Goal: Information Seeking & Learning: Learn about a topic

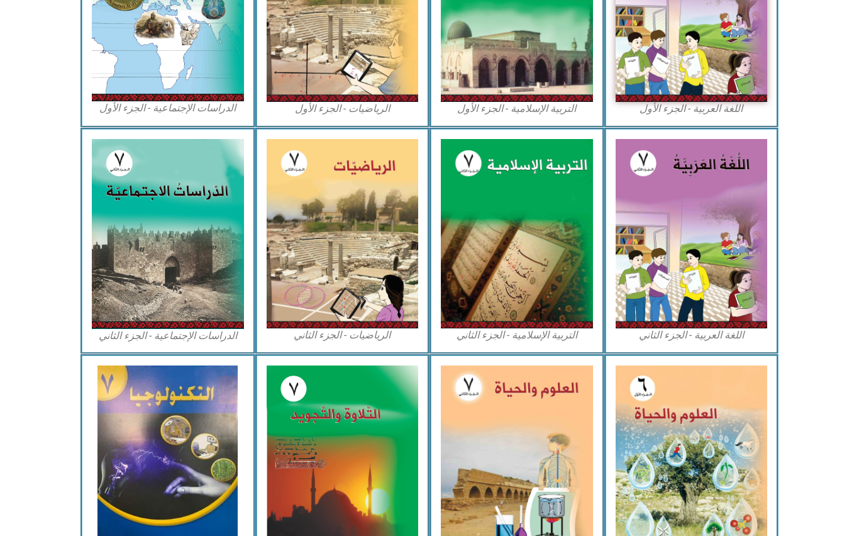
scroll to position [586, 0]
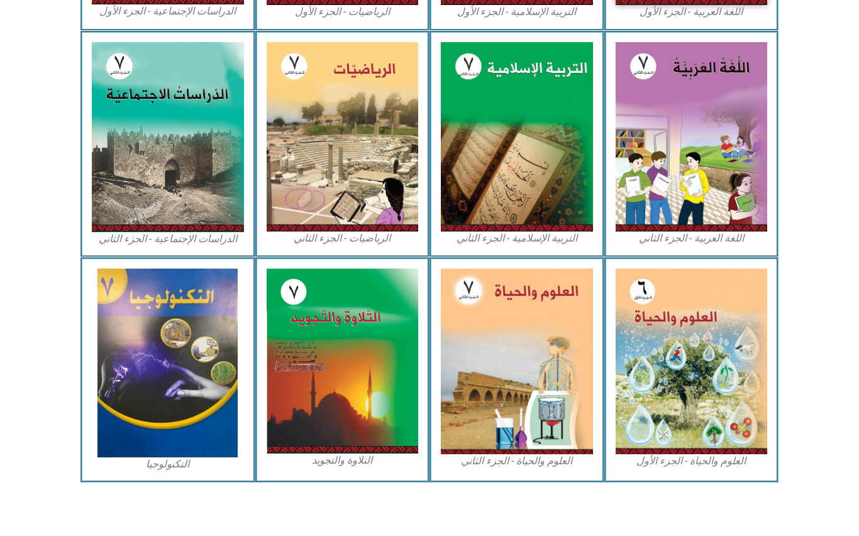
click at [730, 350] on img at bounding box center [692, 362] width 152 height 186
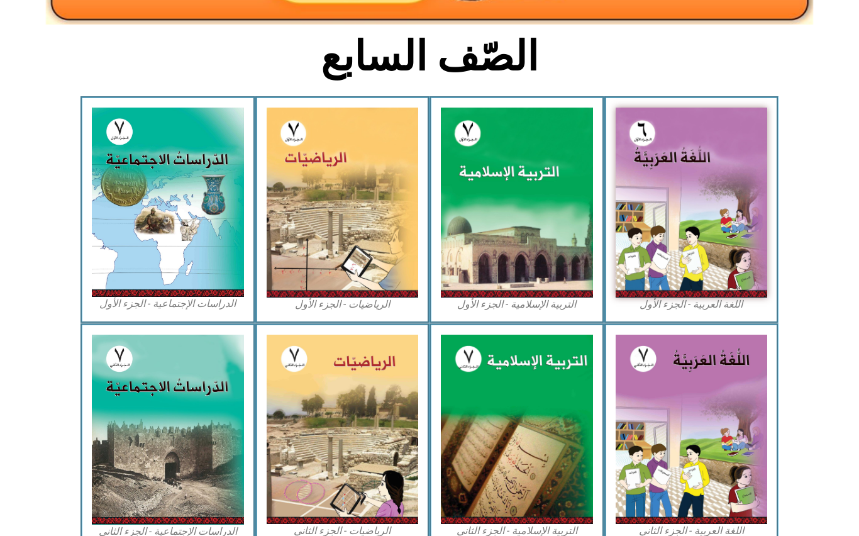
scroll to position [294, 0]
click at [553, 255] on img at bounding box center [517, 203] width 152 height 190
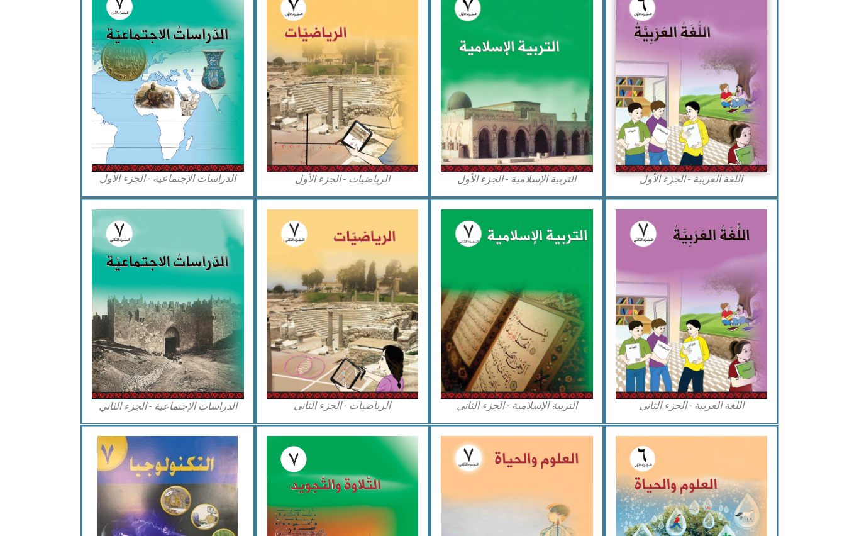
scroll to position [419, 0]
click at [480, 315] on img at bounding box center [517, 304] width 152 height 190
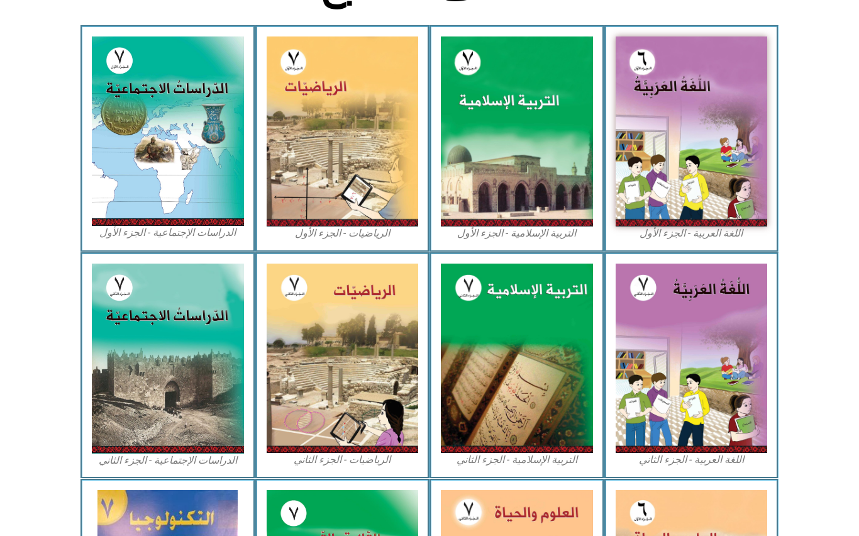
scroll to position [365, 0]
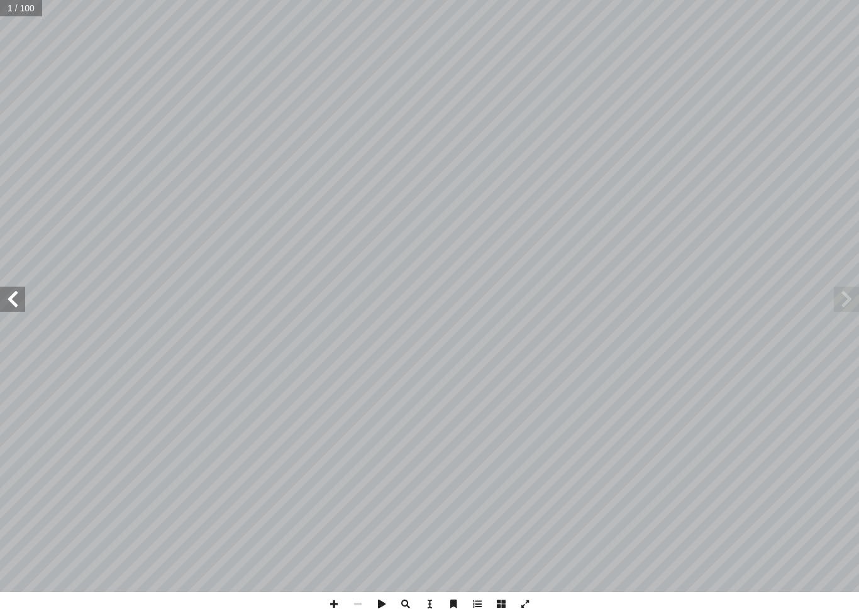
click at [20, 296] on span at bounding box center [12, 299] width 25 height 25
click at [20, 293] on span at bounding box center [12, 299] width 25 height 25
click at [14, 304] on span at bounding box center [12, 299] width 25 height 25
click at [6, 308] on span at bounding box center [12, 299] width 25 height 25
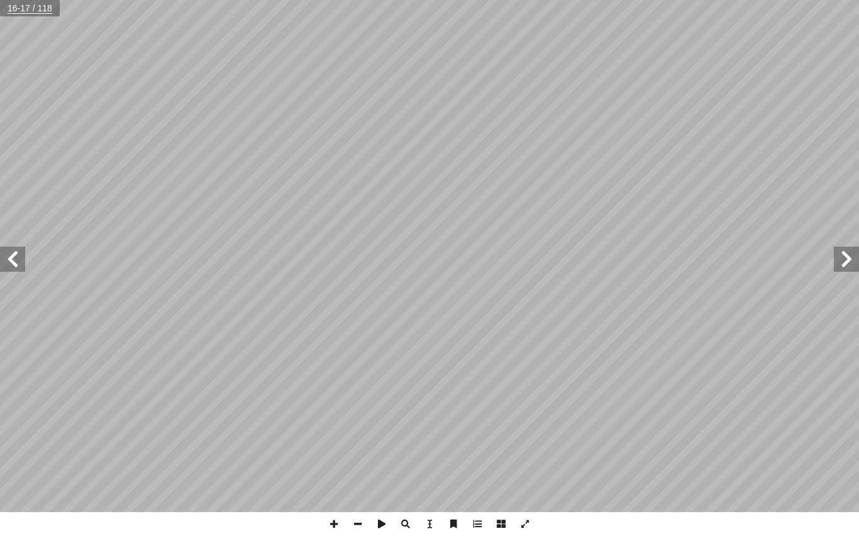
scroll to position [50, 0]
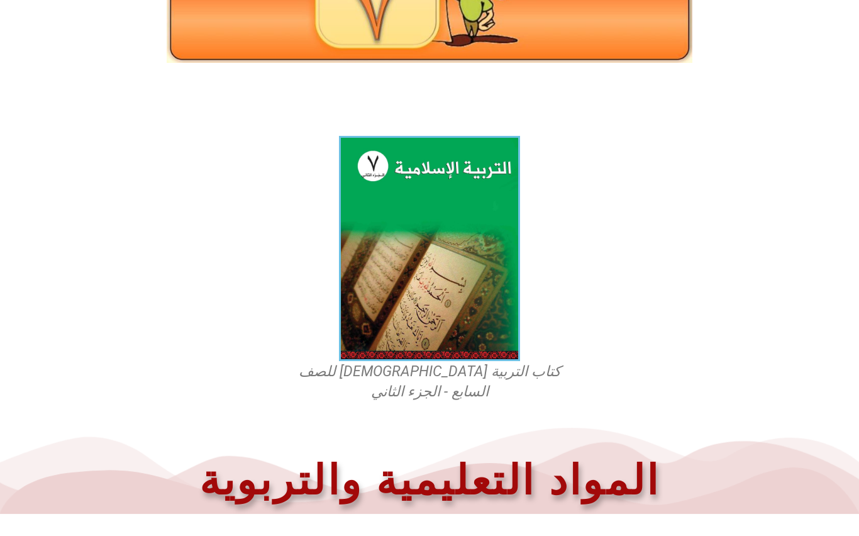
scroll to position [238, 0]
